Goal: Task Accomplishment & Management: Use online tool/utility

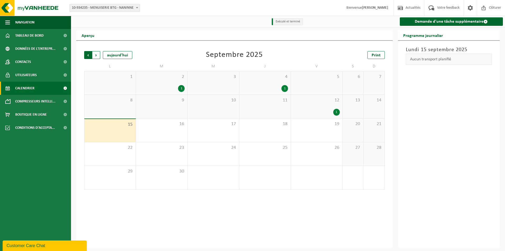
click at [95, 56] on span "Suivant" at bounding box center [96, 55] width 8 height 8
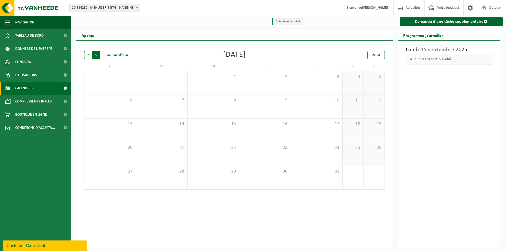
click at [88, 53] on span "Précédent" at bounding box center [88, 55] width 8 height 8
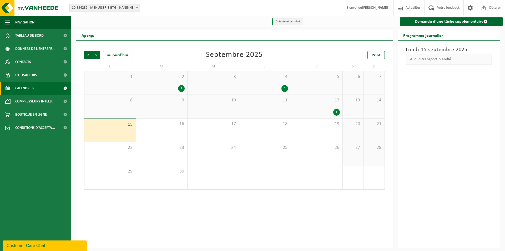
click at [336, 111] on div "1" at bounding box center [336, 112] width 7 height 7
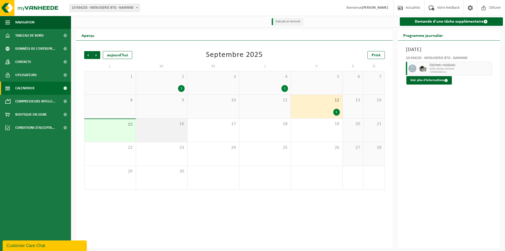
click at [160, 139] on div "16" at bounding box center [162, 129] width 52 height 23
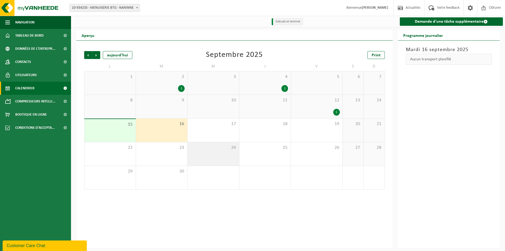
click at [219, 156] on div "24" at bounding box center [214, 153] width 52 height 23
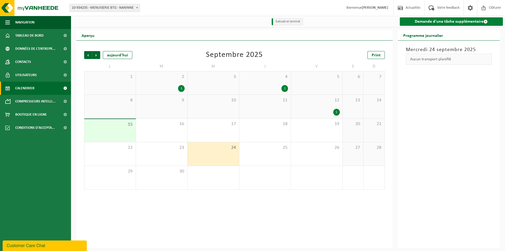
click at [438, 24] on link "Demande d'une tâche supplémentaire" at bounding box center [451, 21] width 103 height 8
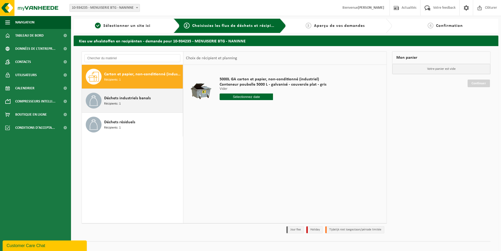
click at [137, 102] on div "Déchets industriels banals Récipients: 1" at bounding box center [142, 101] width 77 height 16
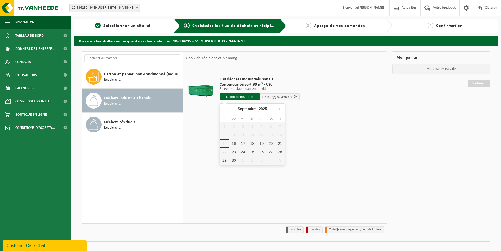
click at [229, 97] on input "text" at bounding box center [240, 96] width 40 height 7
click at [233, 150] on div "23" at bounding box center [233, 152] width 9 height 8
type input "à partir de [DATE]"
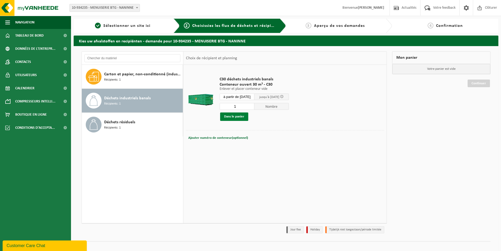
click at [237, 118] on button "Dans le panier" at bounding box center [234, 116] width 28 height 8
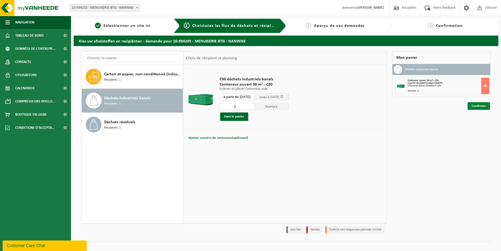
click at [478, 107] on link "Continuer" at bounding box center [479, 106] width 22 height 8
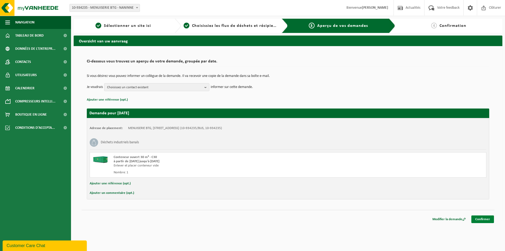
click at [482, 219] on link "Confirmer" at bounding box center [482, 219] width 23 height 8
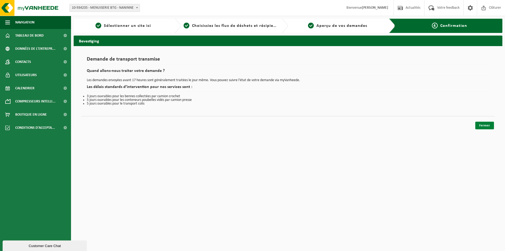
click at [487, 127] on link "Fermer" at bounding box center [484, 126] width 19 height 8
